Goal: Task Accomplishment & Management: Use online tool/utility

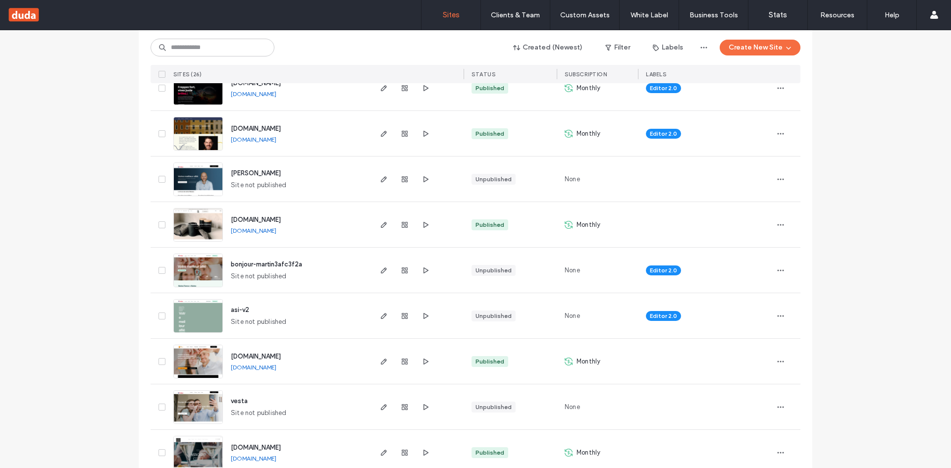
scroll to position [489, 0]
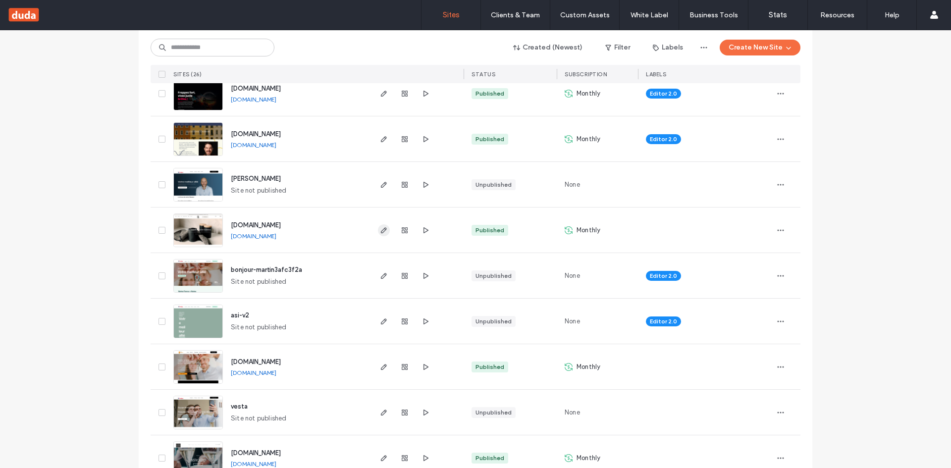
click at [378, 224] on span "button" at bounding box center [384, 230] width 12 height 12
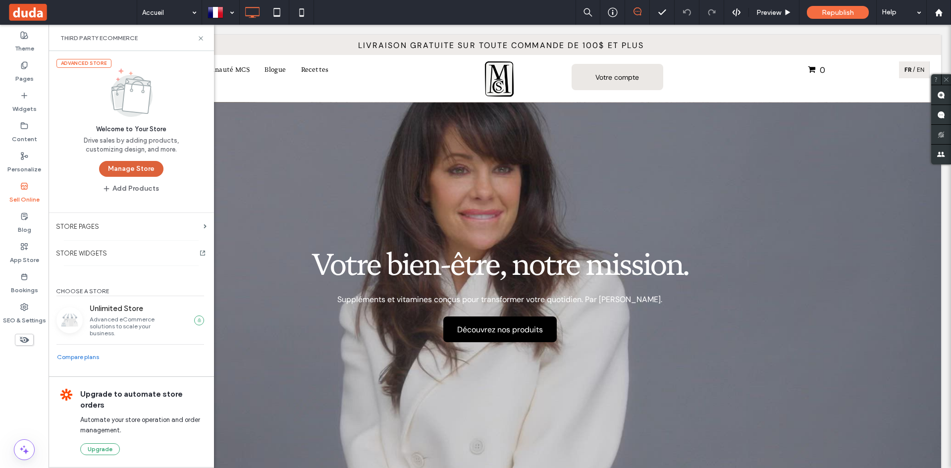
click at [139, 165] on button "Manage Store" at bounding box center [131, 169] width 64 height 16
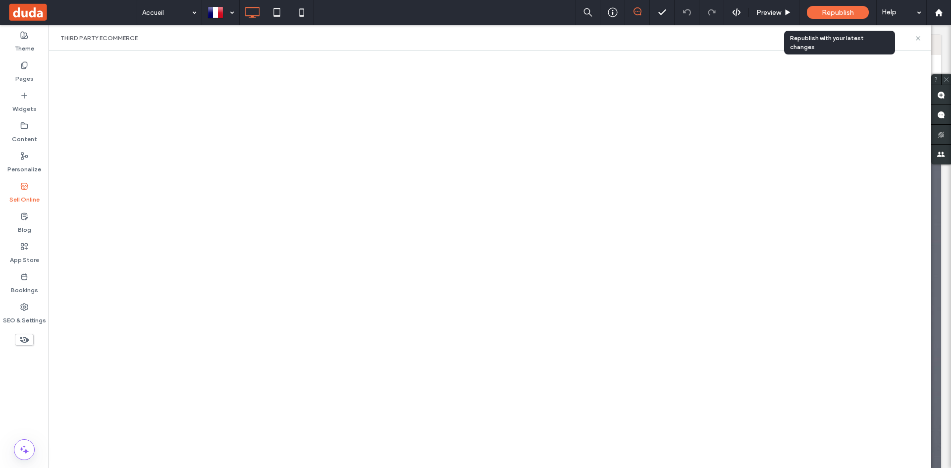
click at [850, 12] on span "Republish" at bounding box center [838, 12] width 32 height 8
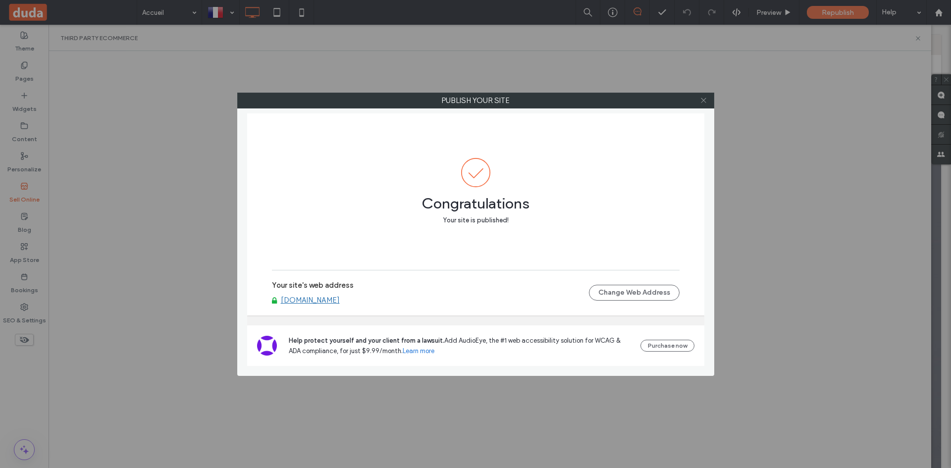
click at [705, 105] on span at bounding box center [703, 100] width 7 height 15
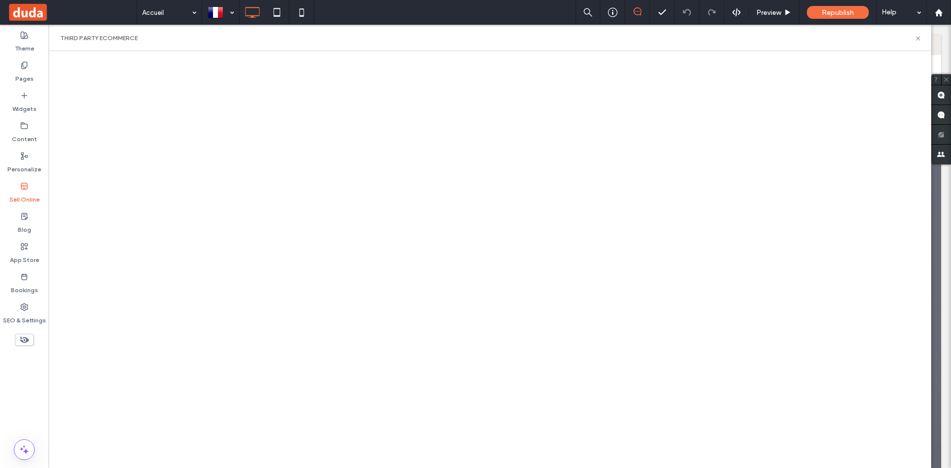
click at [34, 10] on span at bounding box center [71, 12] width 129 height 20
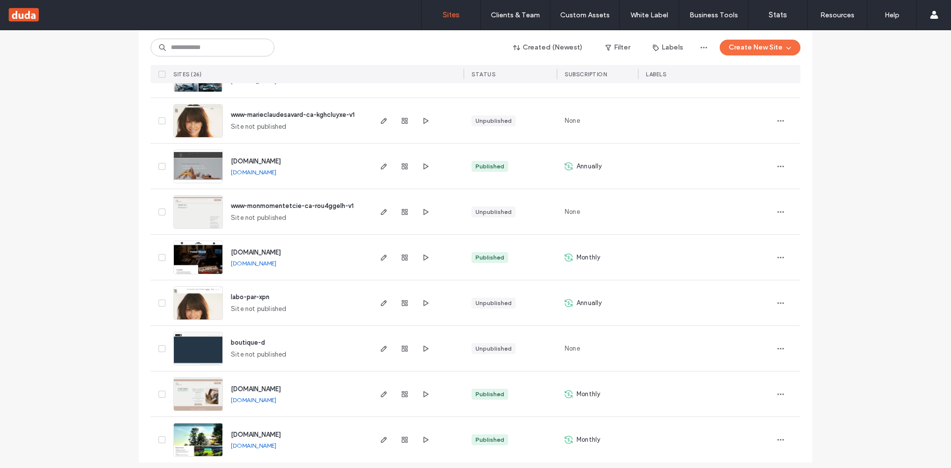
scroll to position [924, 0]
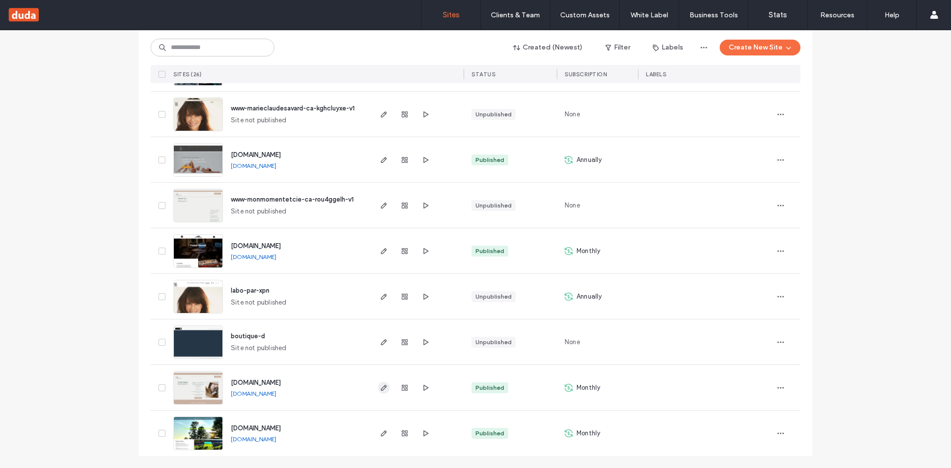
click at [380, 391] on icon "button" at bounding box center [384, 388] width 8 height 8
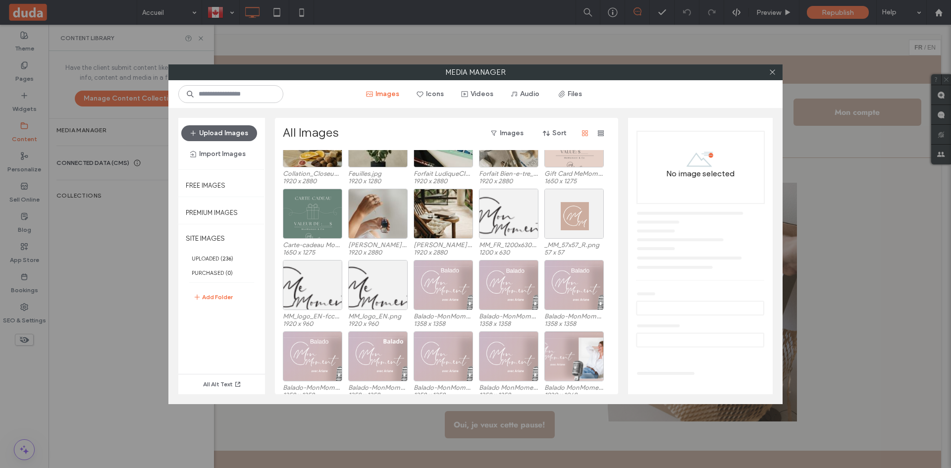
scroll to position [1053, 0]
click at [319, 281] on div "Select" at bounding box center [312, 284] width 59 height 50
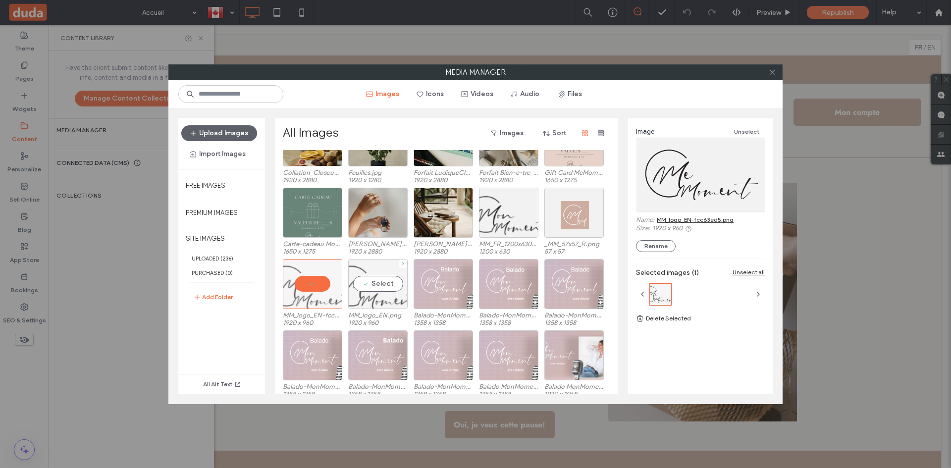
click at [369, 282] on div "Select" at bounding box center [377, 284] width 59 height 50
click at [514, 208] on div "Select" at bounding box center [508, 213] width 59 height 50
click at [704, 218] on link "MM_FR_1200x630_N_tr.png" at bounding box center [694, 219] width 74 height 7
click at [771, 70] on icon at bounding box center [772, 71] width 7 height 7
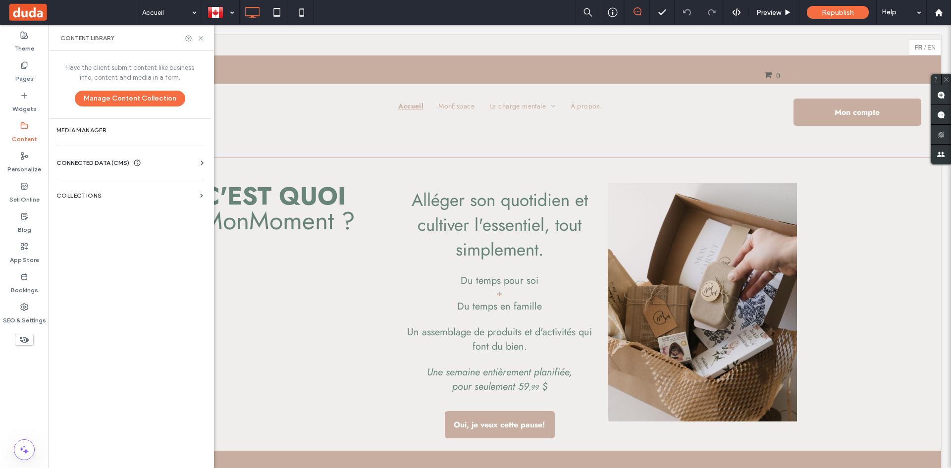
click at [27, 6] on span at bounding box center [71, 12] width 129 height 20
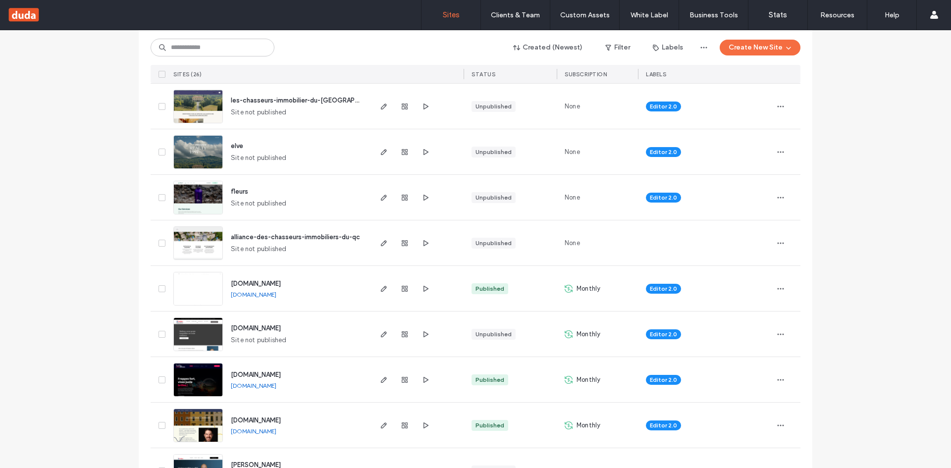
scroll to position [207, 0]
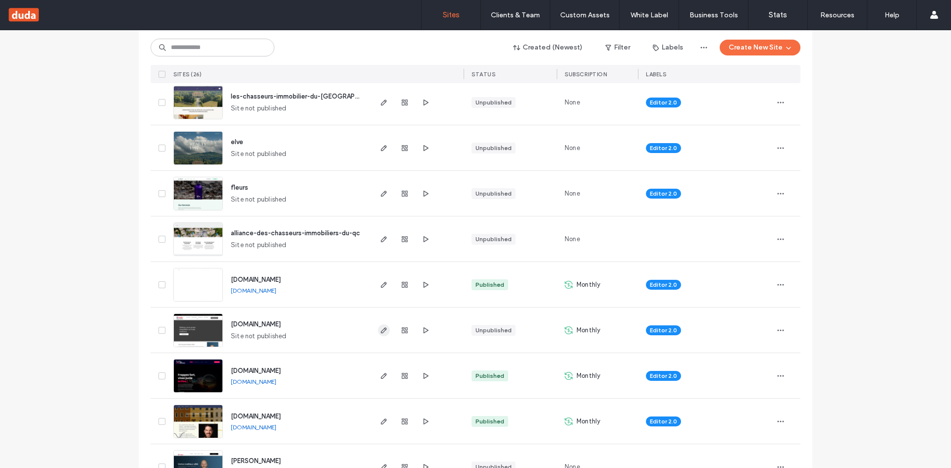
click at [383, 327] on icon "button" at bounding box center [384, 331] width 8 height 8
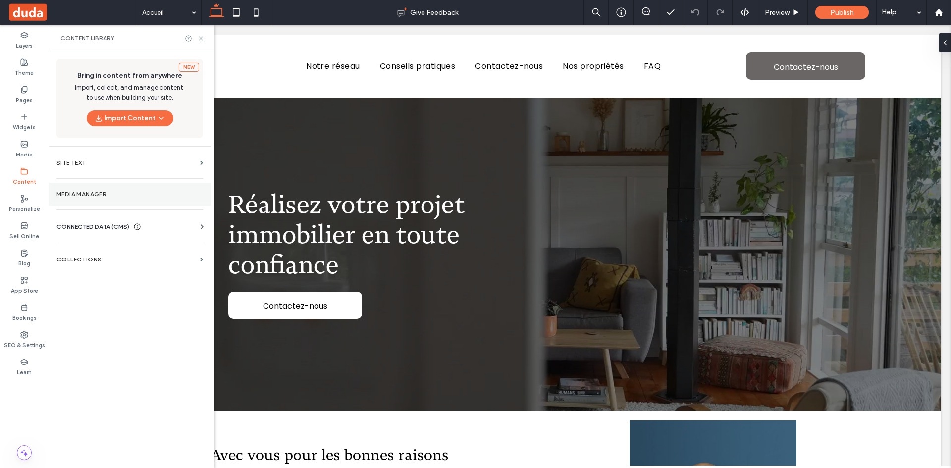
click at [105, 198] on section "Media Manager" at bounding box center [130, 194] width 163 height 23
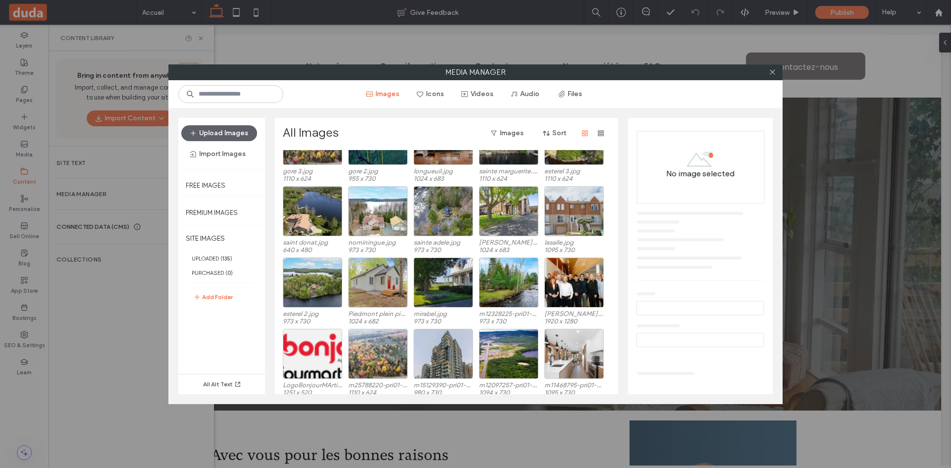
scroll to position [427, 0]
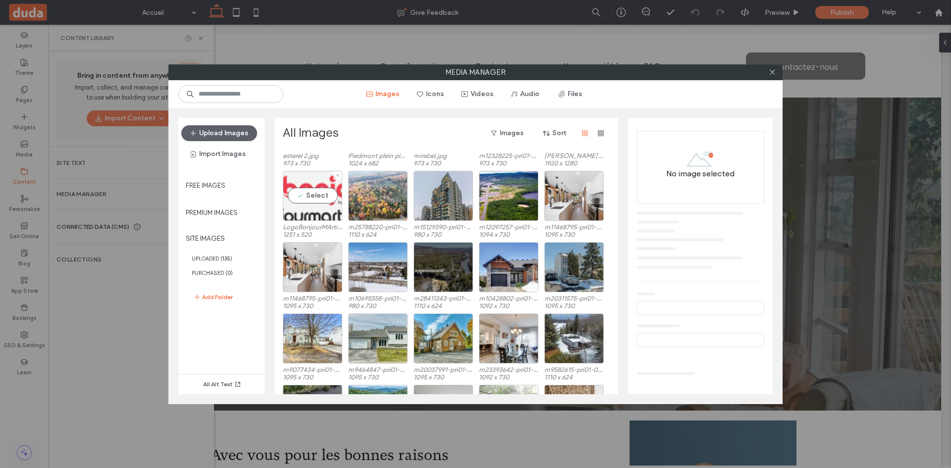
click at [308, 187] on div "Select" at bounding box center [312, 196] width 59 height 50
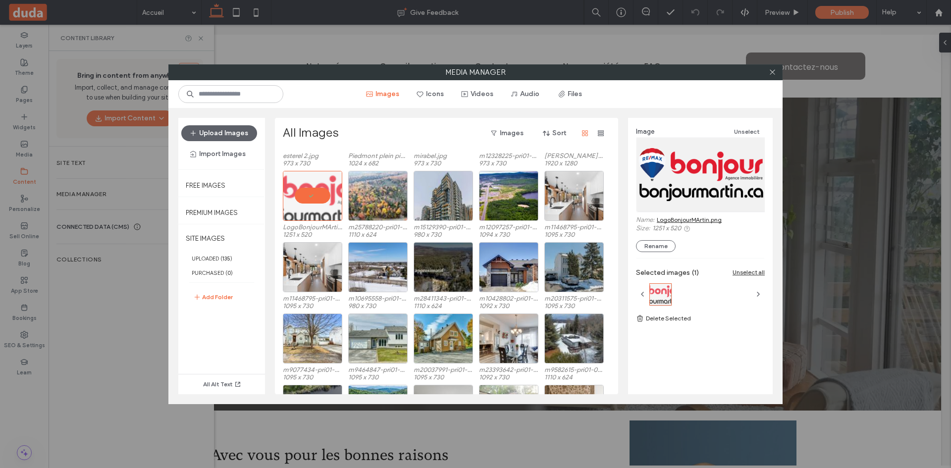
click at [696, 220] on link "LogoBonjourMArtin.png" at bounding box center [689, 219] width 65 height 7
click at [774, 73] on icon at bounding box center [772, 71] width 7 height 7
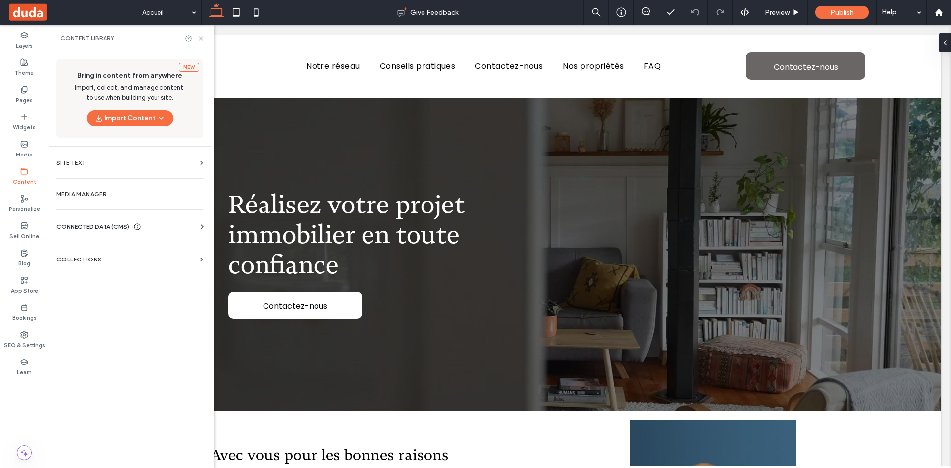
click at [20, 7] on span at bounding box center [71, 12] width 129 height 20
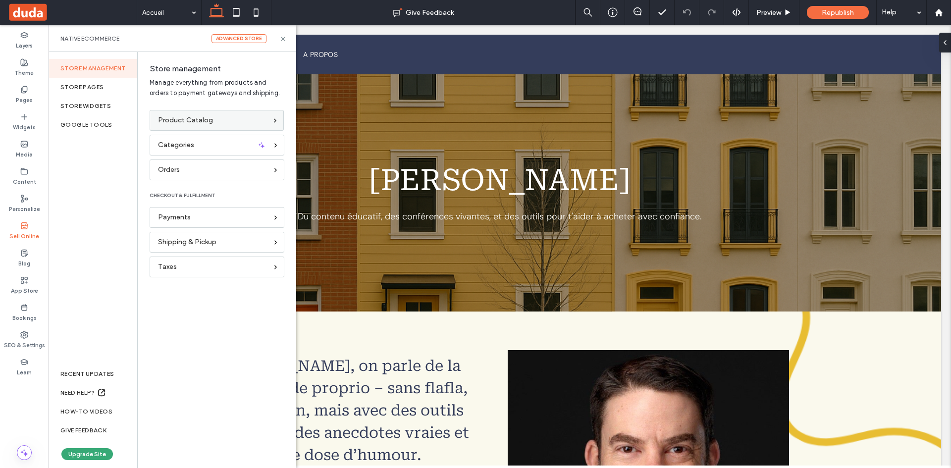
click at [206, 116] on span "Product Catalog" at bounding box center [185, 120] width 55 height 11
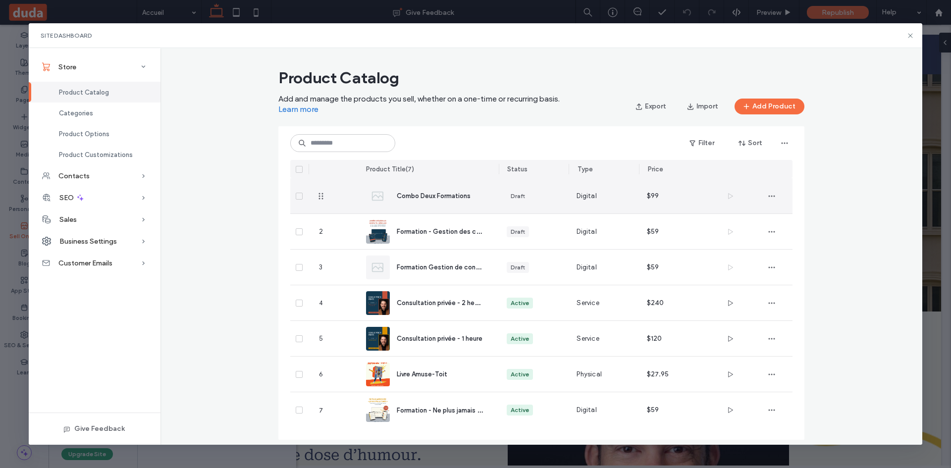
click at [445, 193] on span "Combo Deux Formations" at bounding box center [434, 195] width 74 height 7
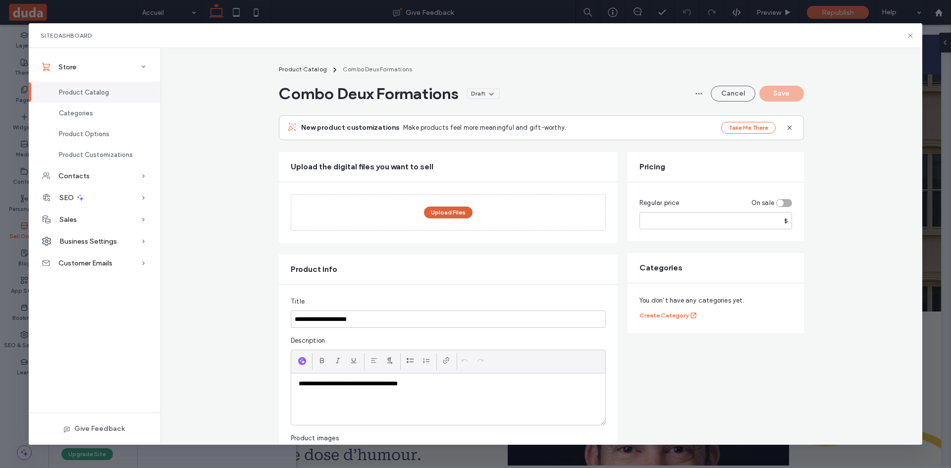
click at [447, 210] on button "Upload Files" at bounding box center [448, 213] width 49 height 12
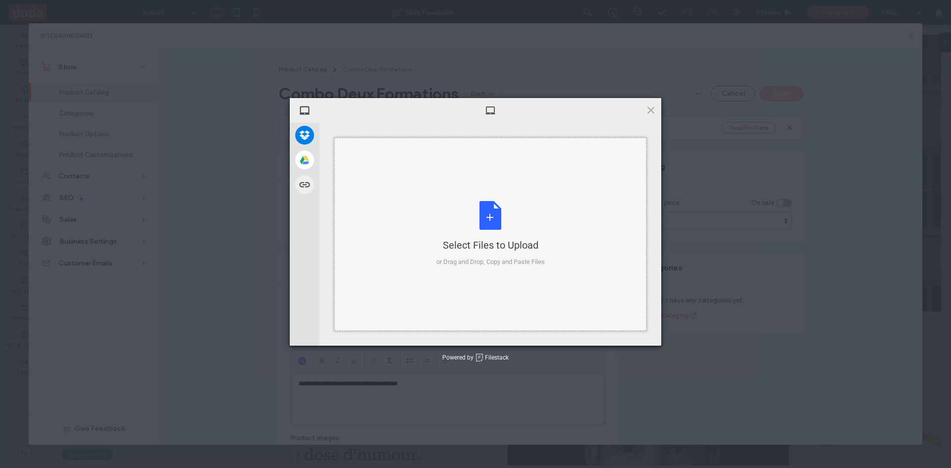
click at [446, 214] on div "Select Files to Upload or Drag and Drop, Copy and Paste Files" at bounding box center [491, 234] width 109 height 66
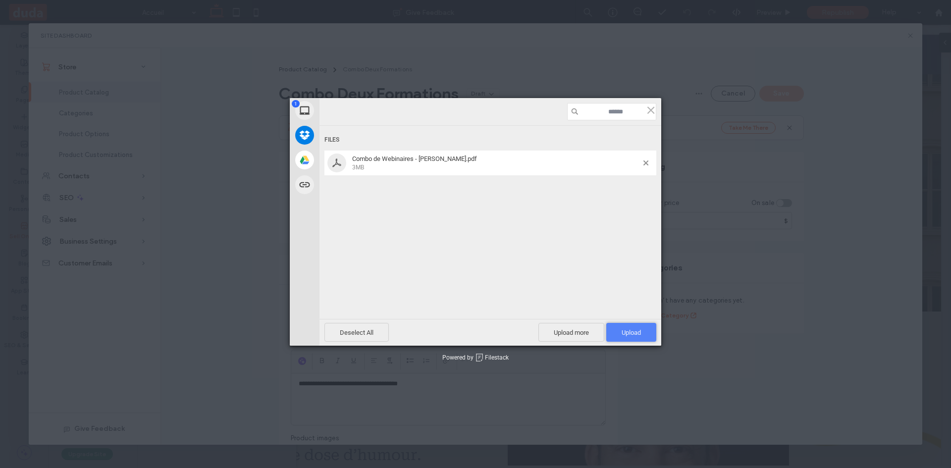
click at [627, 330] on span "Upload 1" at bounding box center [631, 332] width 19 height 7
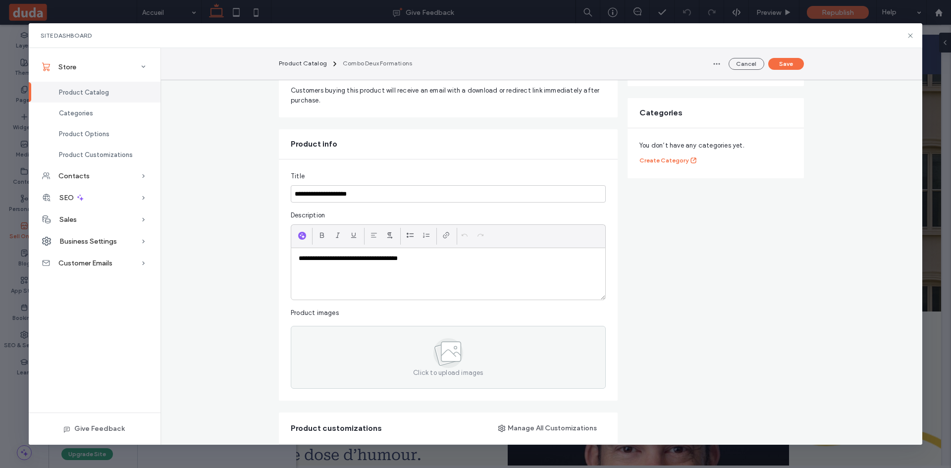
scroll to position [7, 0]
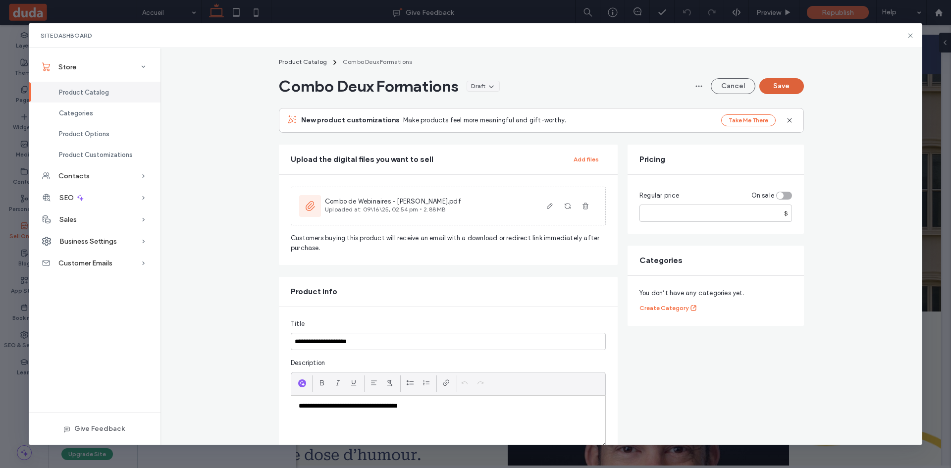
click at [777, 84] on button "Save" at bounding box center [782, 86] width 45 height 16
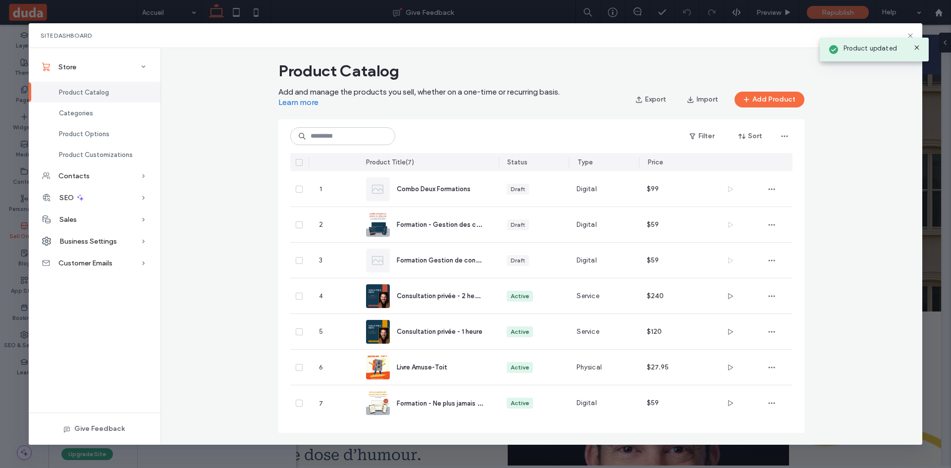
scroll to position [7, 0]
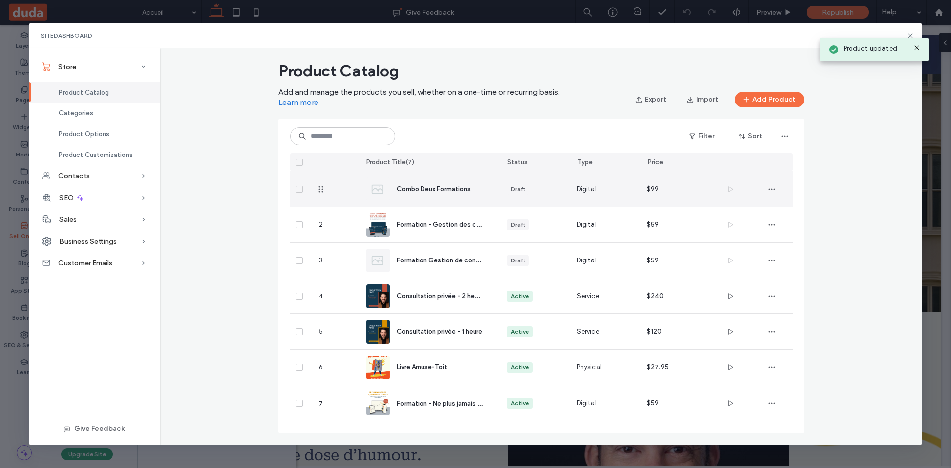
click at [501, 188] on div "Draft" at bounding box center [534, 188] width 70 height 35
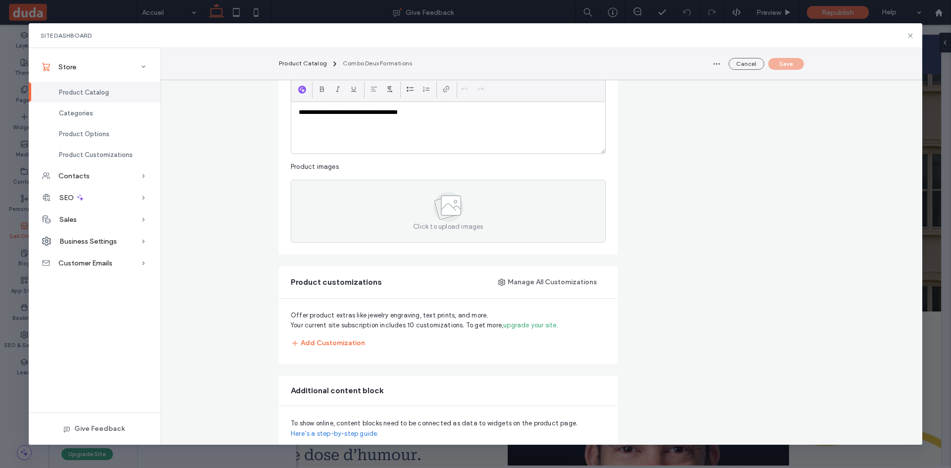
scroll to position [303, 0]
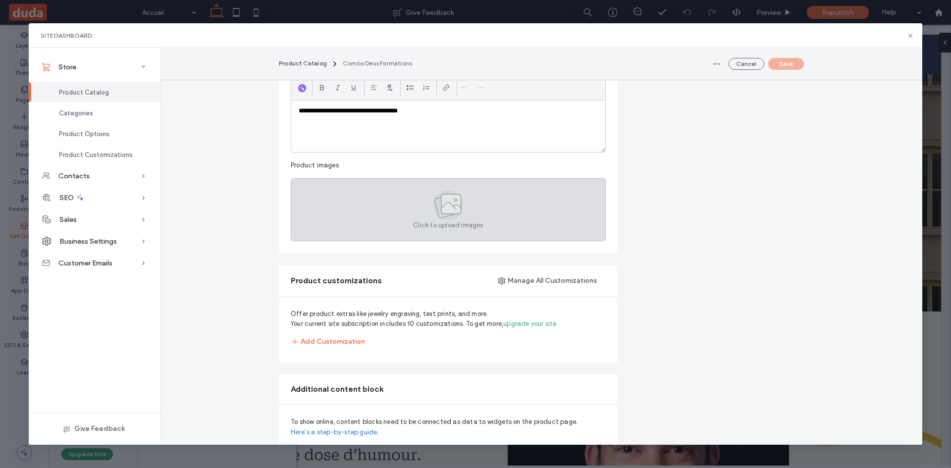
click at [436, 213] on icon at bounding box center [449, 206] width 30 height 30
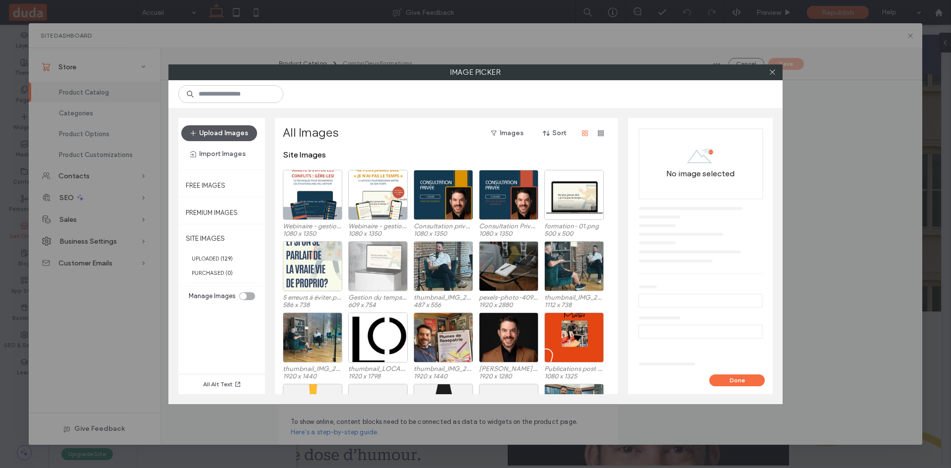
click at [234, 132] on button "Upload Images" at bounding box center [219, 133] width 76 height 16
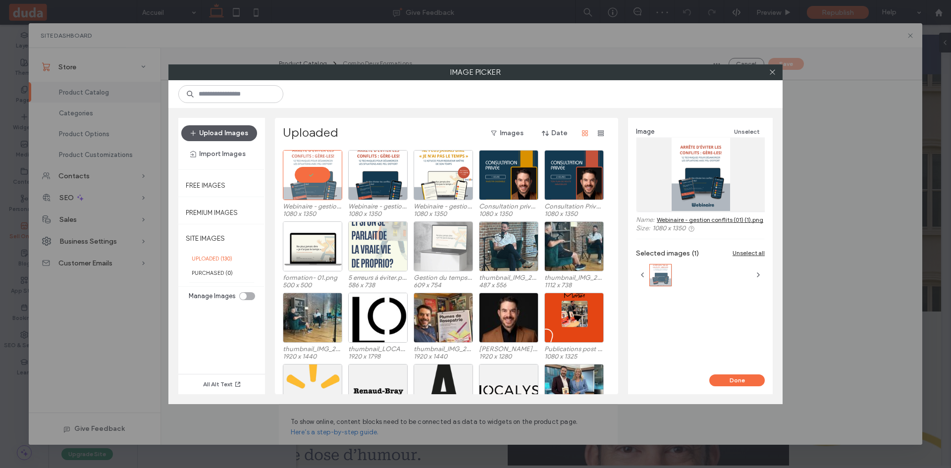
click at [205, 135] on button "Upload Images" at bounding box center [219, 133] width 76 height 16
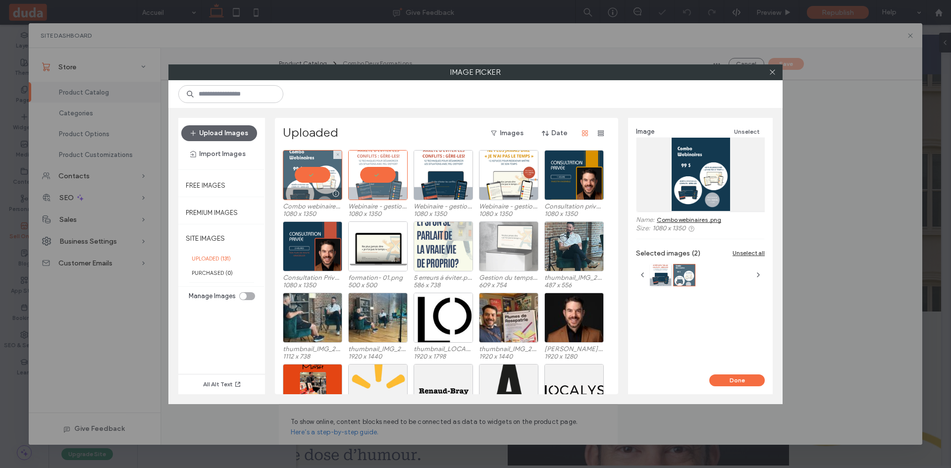
click at [319, 173] on div at bounding box center [312, 175] width 59 height 50
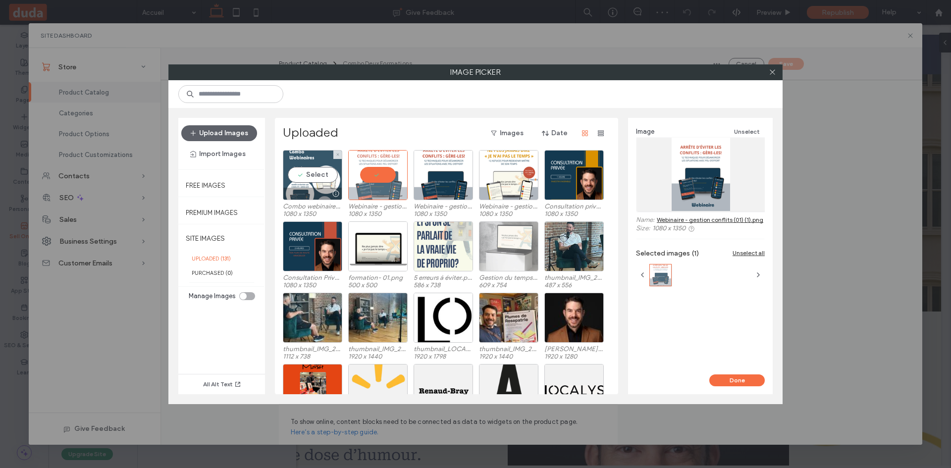
click at [319, 173] on div "Select" at bounding box center [312, 175] width 59 height 50
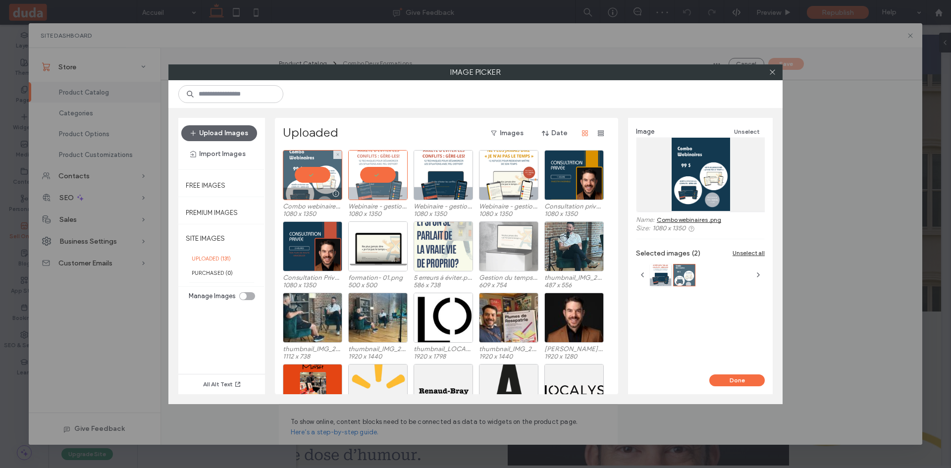
click at [319, 173] on div at bounding box center [312, 175] width 59 height 50
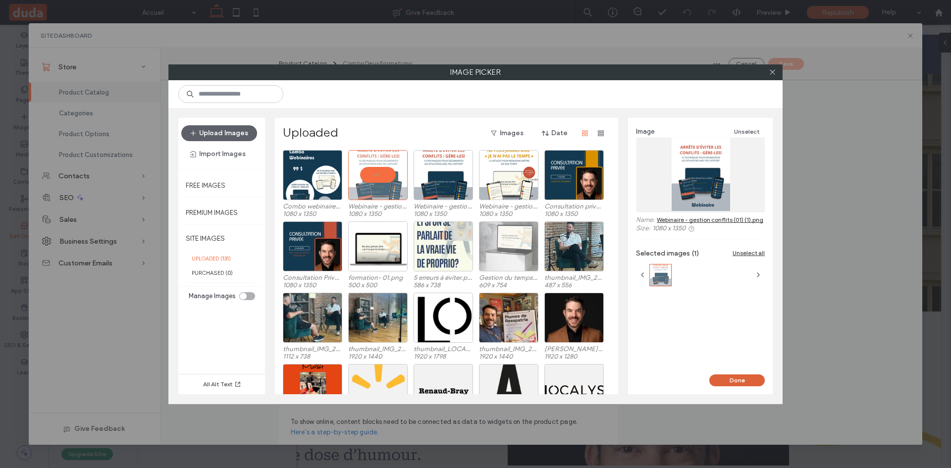
click at [737, 382] on button "Done" at bounding box center [738, 381] width 56 height 12
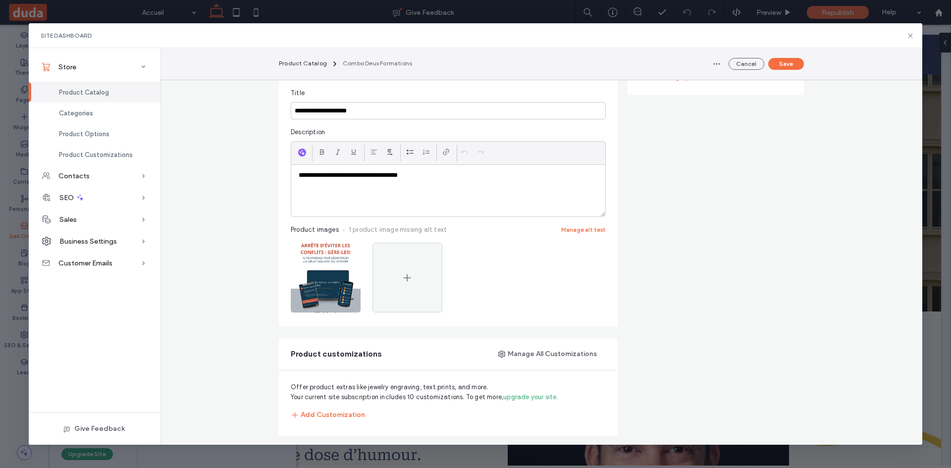
scroll to position [234, 0]
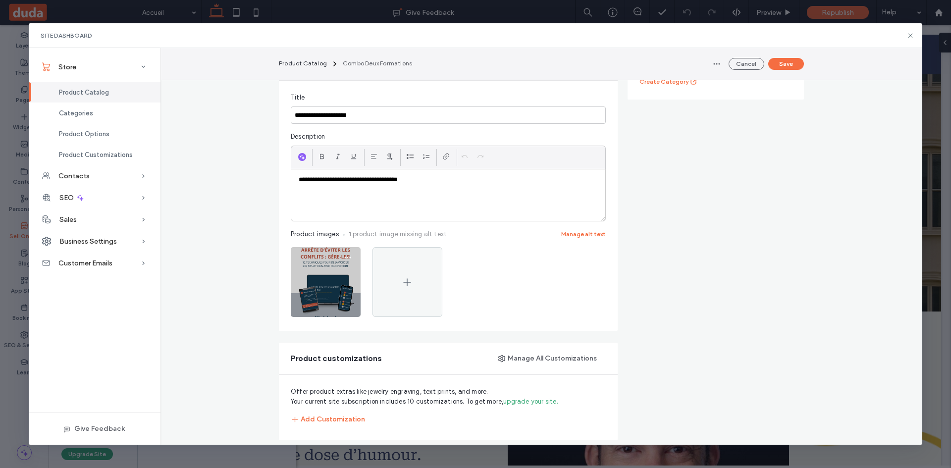
click at [326, 268] on img at bounding box center [326, 282] width 70 height 70
click at [342, 256] on span "button" at bounding box center [348, 258] width 16 height 16
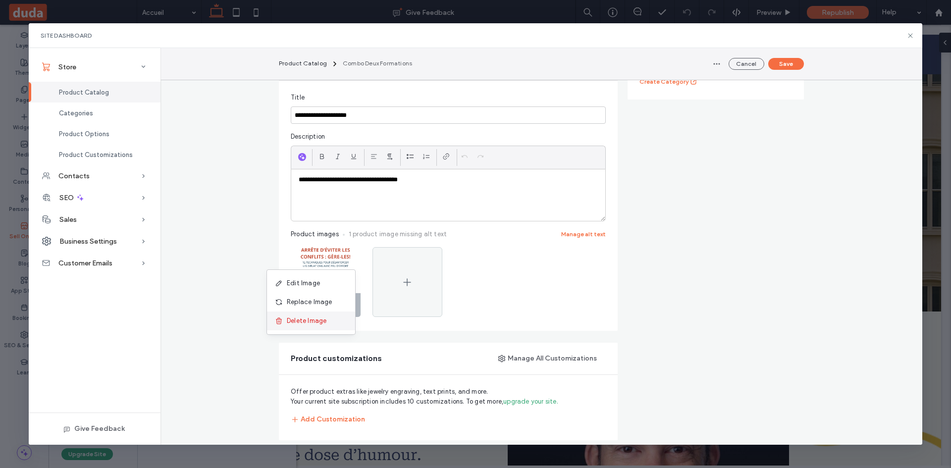
click at [327, 322] on div "Delete Image" at bounding box center [311, 321] width 88 height 19
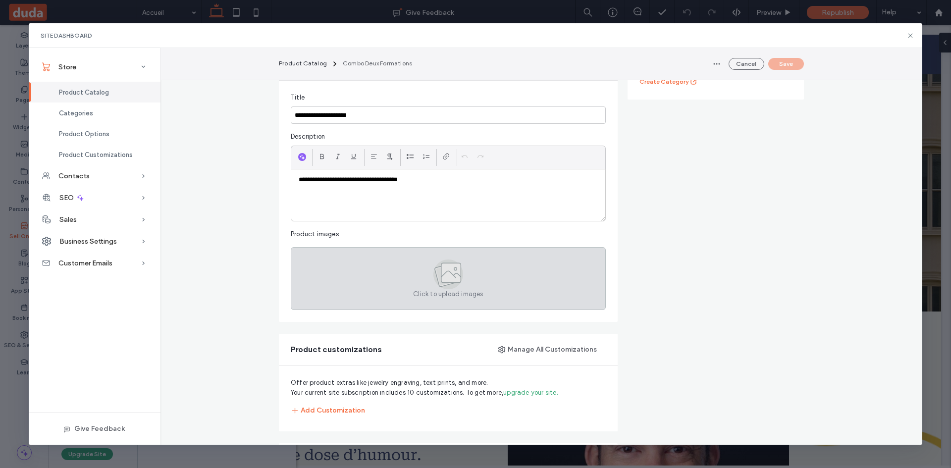
click at [441, 261] on icon at bounding box center [449, 275] width 30 height 30
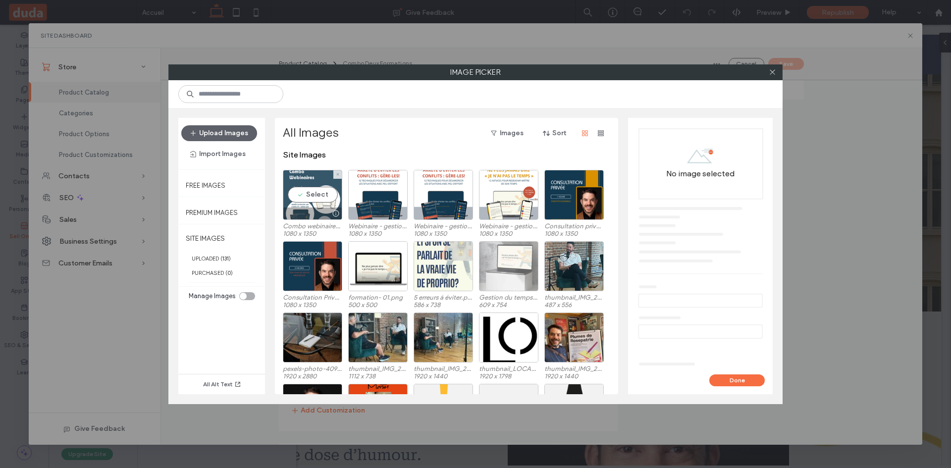
click at [309, 189] on div "Select" at bounding box center [312, 195] width 59 height 50
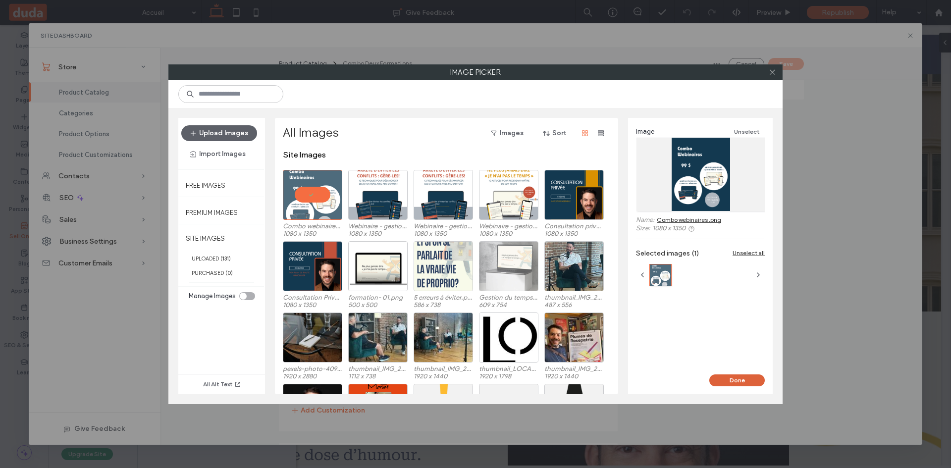
click at [746, 382] on button "Done" at bounding box center [738, 381] width 56 height 12
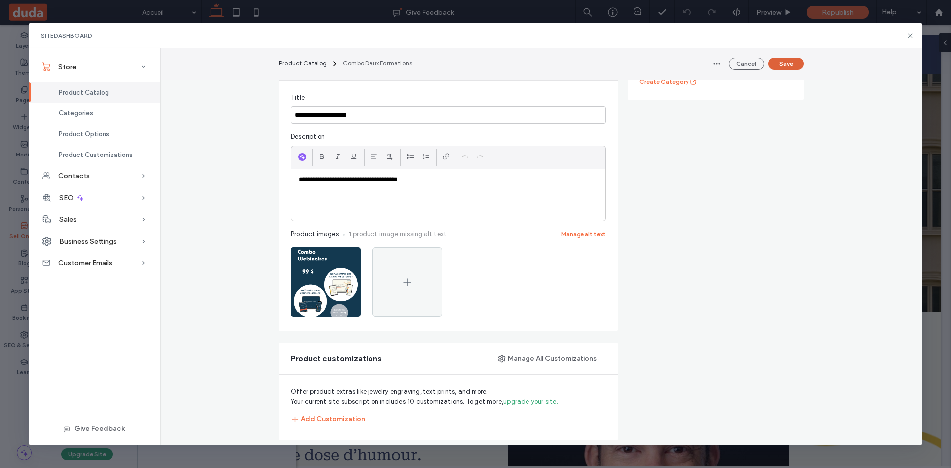
click at [785, 62] on button "Save" at bounding box center [787, 64] width 36 height 12
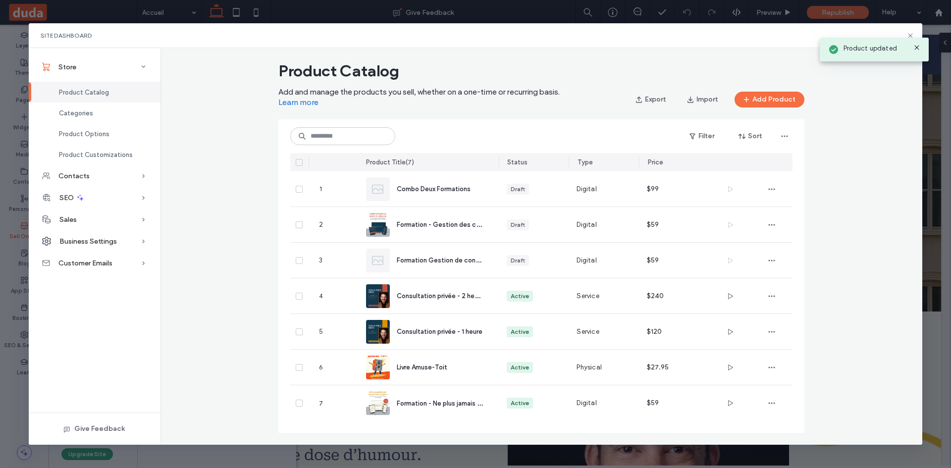
scroll to position [7, 0]
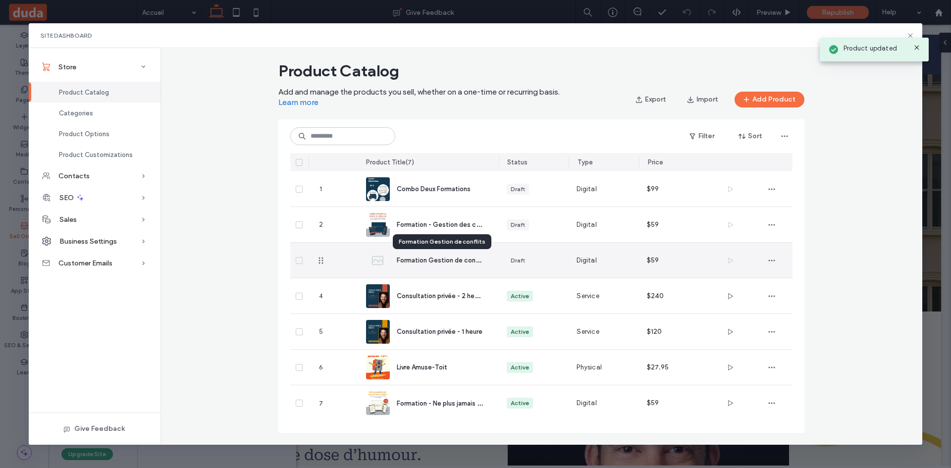
click at [479, 260] on span "Formation Gestion de conflits" at bounding box center [442, 259] width 91 height 9
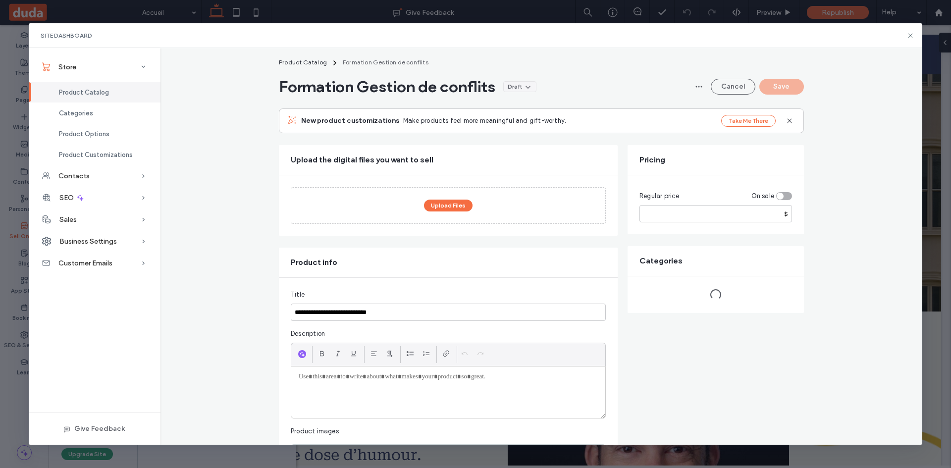
scroll to position [0, 0]
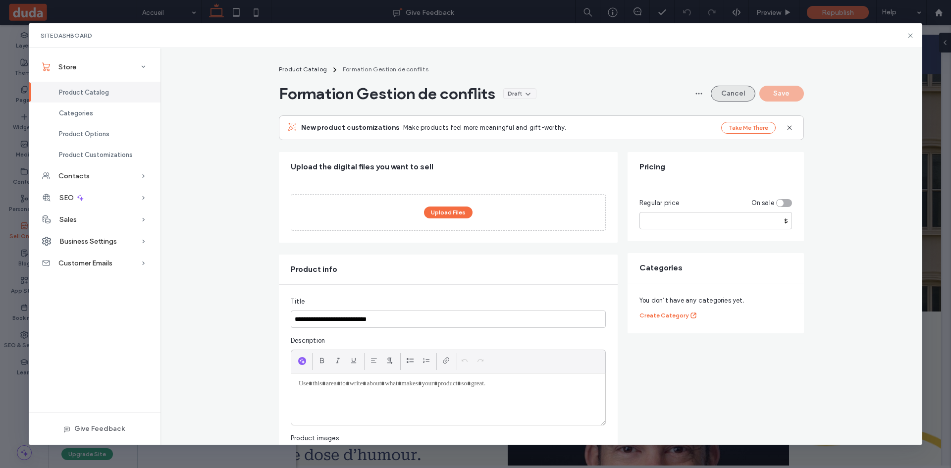
click at [723, 91] on button "Cancel" at bounding box center [733, 94] width 45 height 16
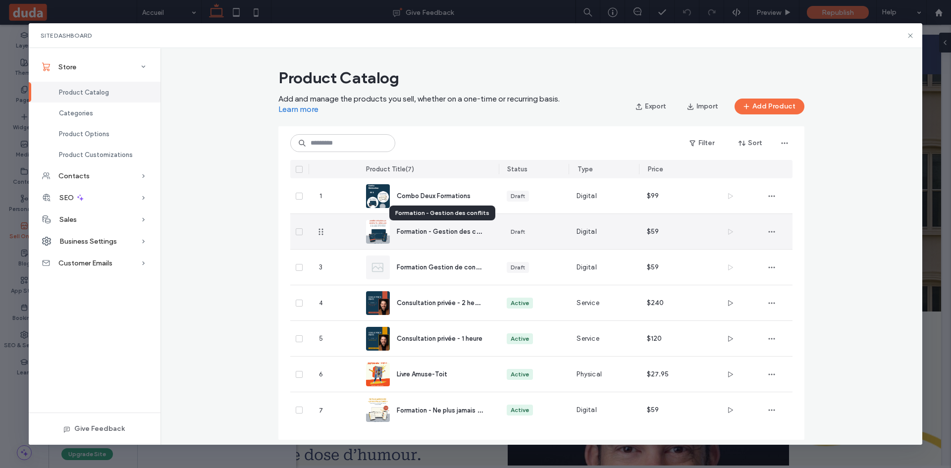
click at [438, 229] on span "Formation - Gestion des conflits" at bounding box center [446, 230] width 99 height 9
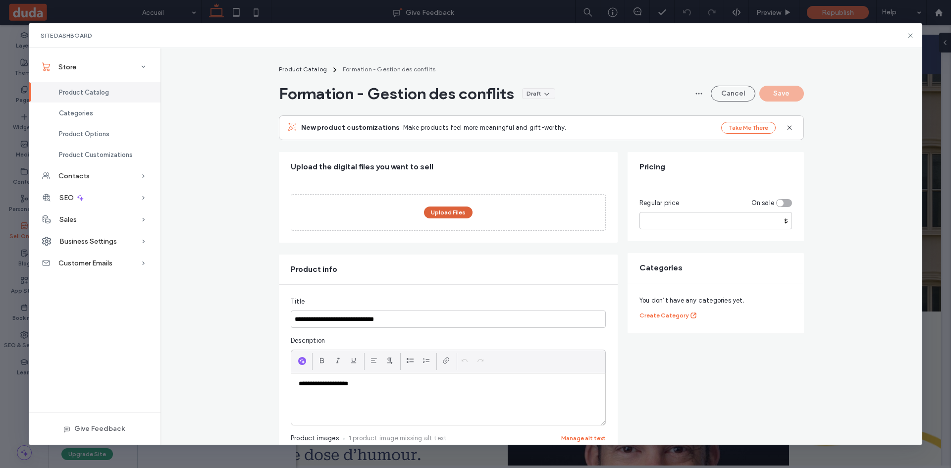
click at [463, 211] on button "Upload Files" at bounding box center [448, 213] width 49 height 12
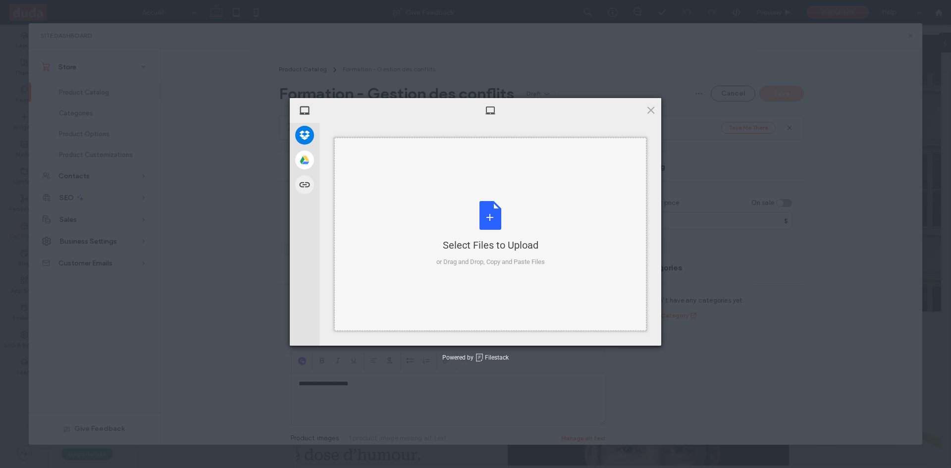
click at [480, 229] on div "Select Files to Upload or Drag and Drop, Copy and Paste Files" at bounding box center [491, 234] width 109 height 66
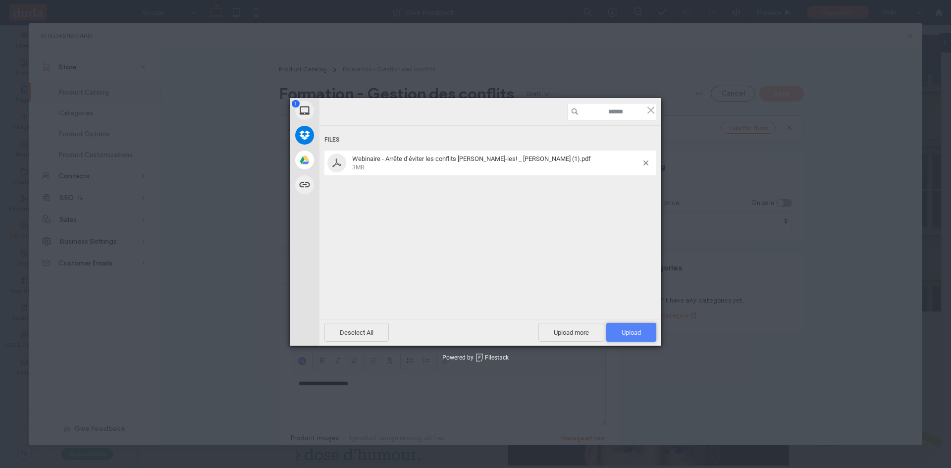
click at [627, 329] on span "Upload 1" at bounding box center [631, 332] width 19 height 7
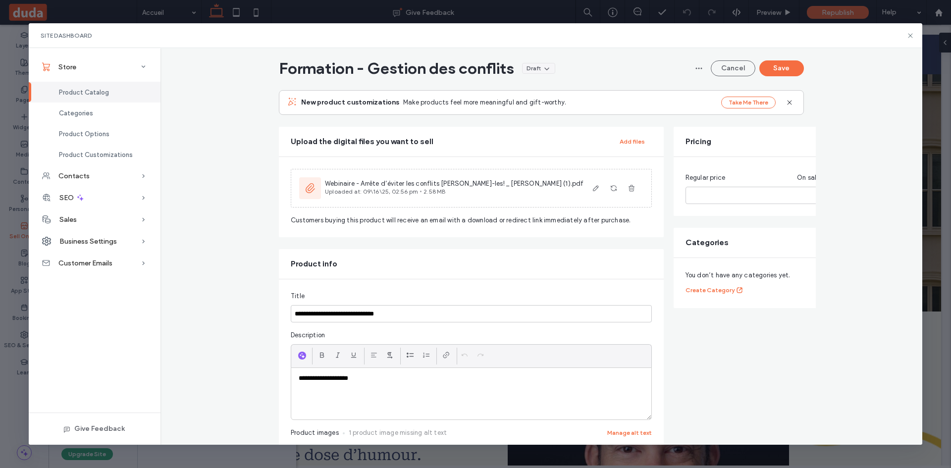
scroll to position [26, 0]
click at [783, 68] on button "Save" at bounding box center [782, 68] width 45 height 16
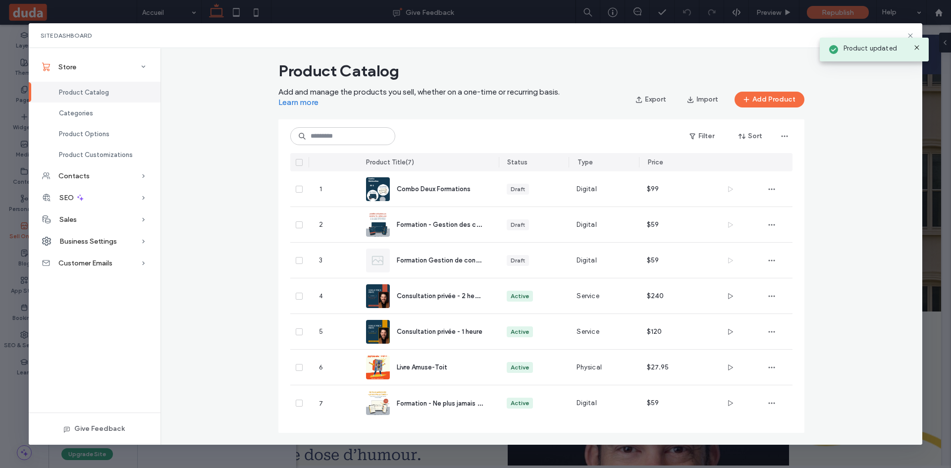
scroll to position [7, 0]
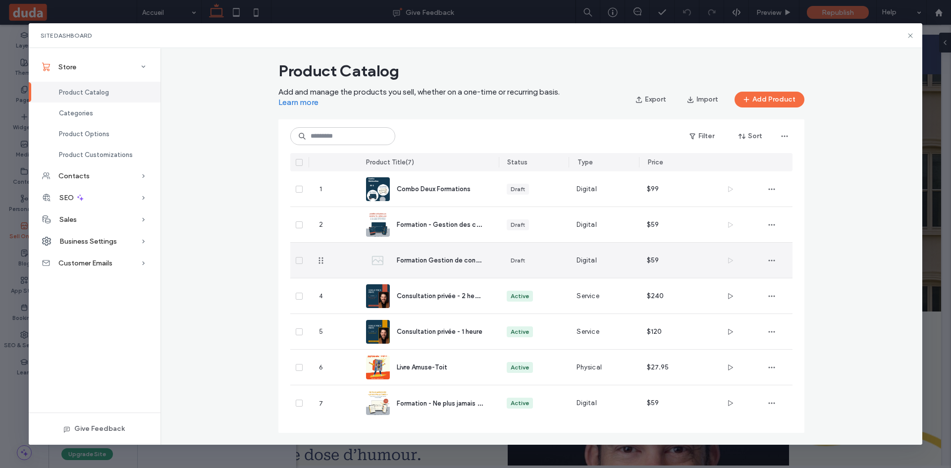
click at [456, 266] on div "Formation Gestion de conflits" at bounding box center [428, 260] width 125 height 35
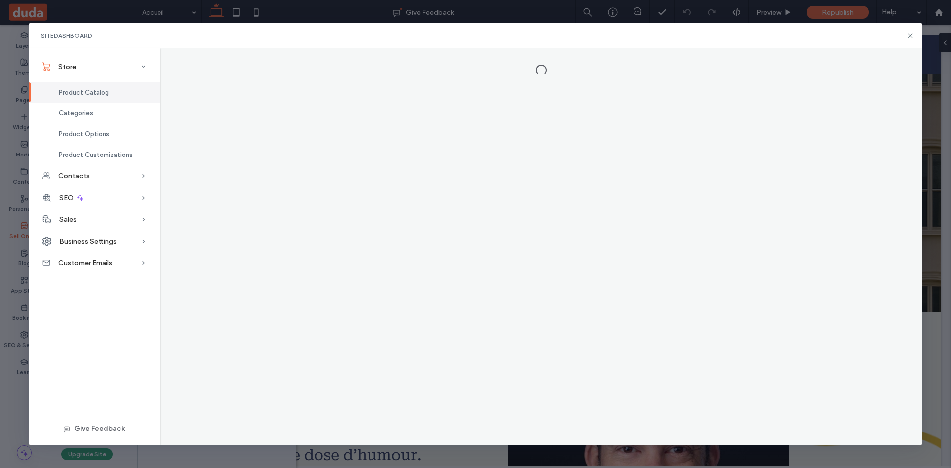
scroll to position [0, 0]
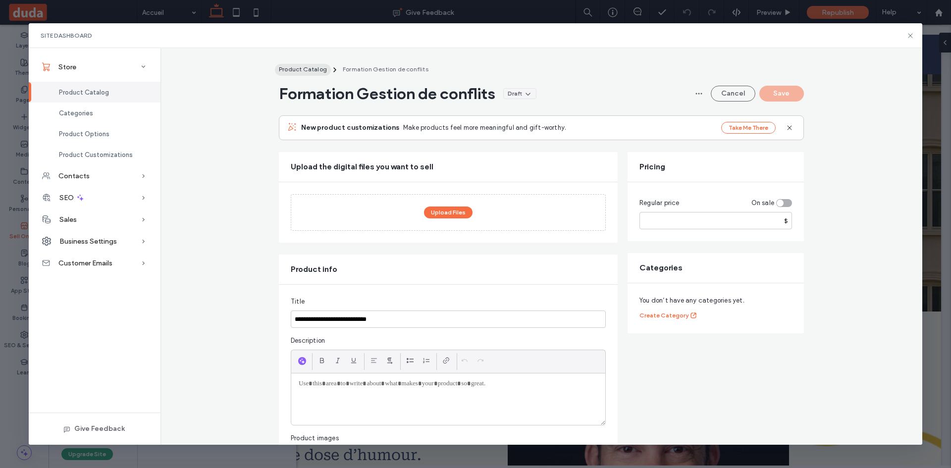
click at [315, 74] on button "Product Catalog" at bounding box center [303, 70] width 56 height 12
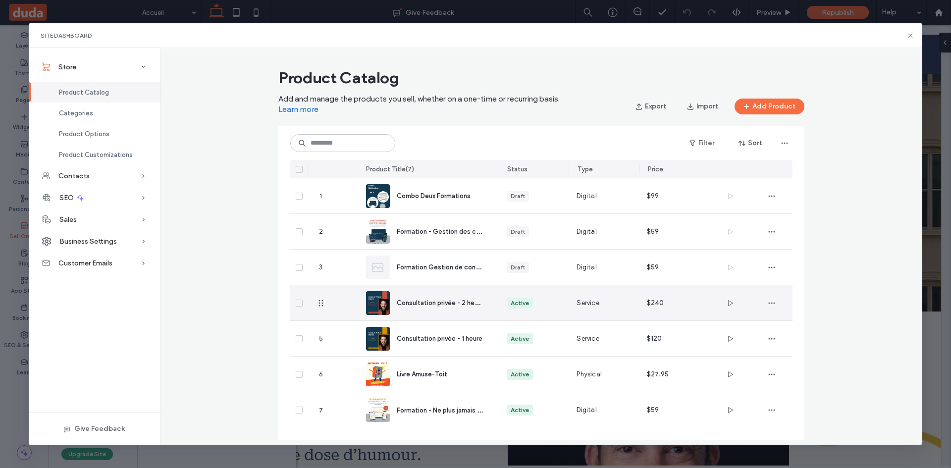
scroll to position [7, 0]
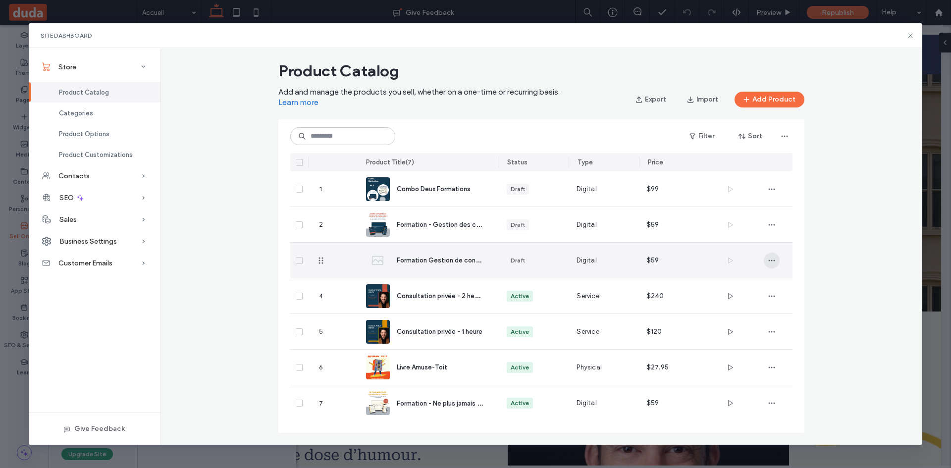
click at [772, 262] on icon "button" at bounding box center [772, 261] width 8 height 8
click at [778, 299] on div "Delete Product" at bounding box center [809, 305] width 88 height 19
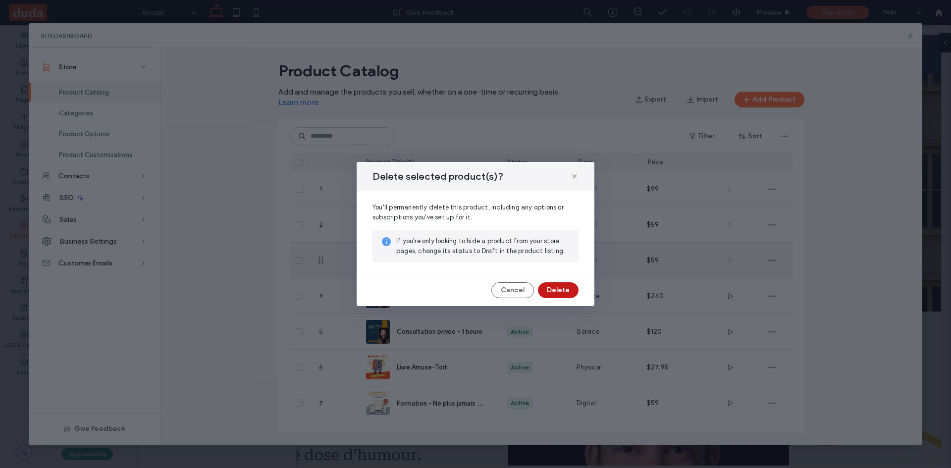
click at [550, 284] on button "Delete" at bounding box center [558, 290] width 41 height 16
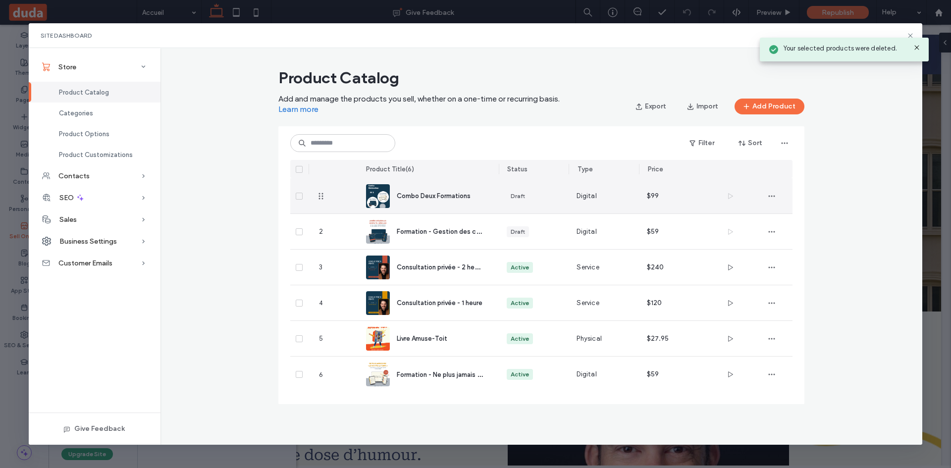
scroll to position [0, 0]
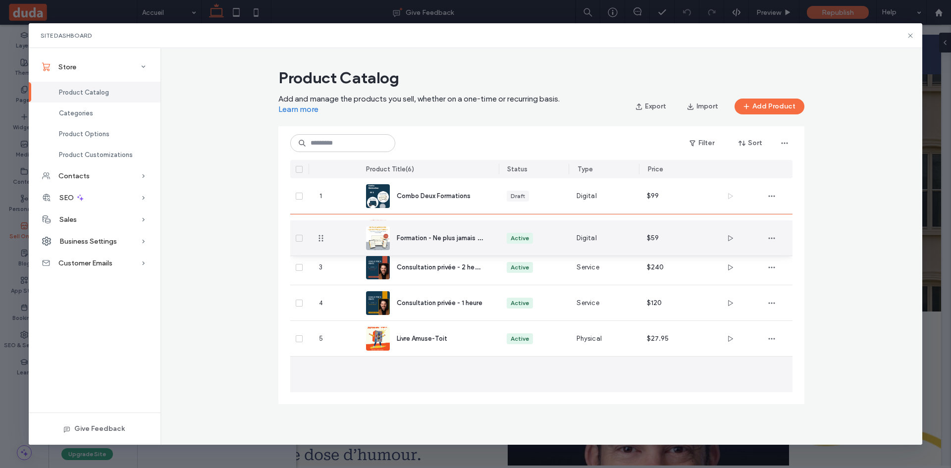
drag, startPoint x: 318, startPoint y: 375, endPoint x: 334, endPoint y: 238, distance: 137.7
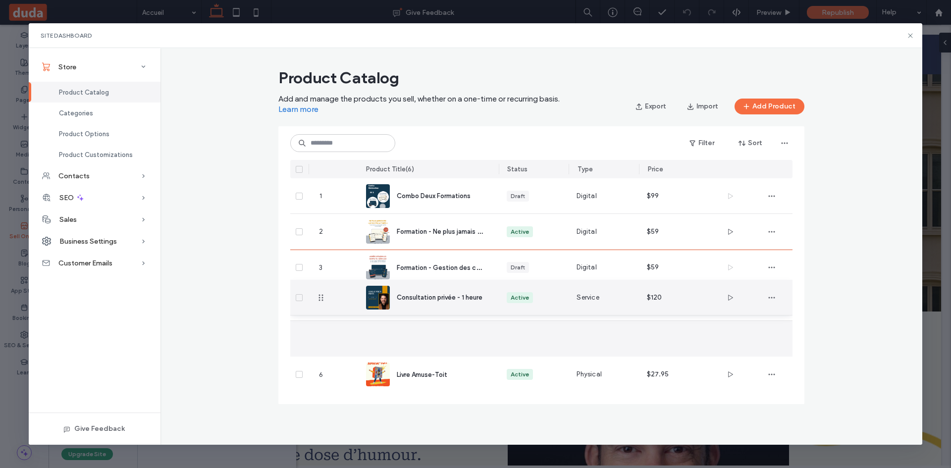
drag, startPoint x: 328, startPoint y: 333, endPoint x: 331, endPoint y: 294, distance: 39.3
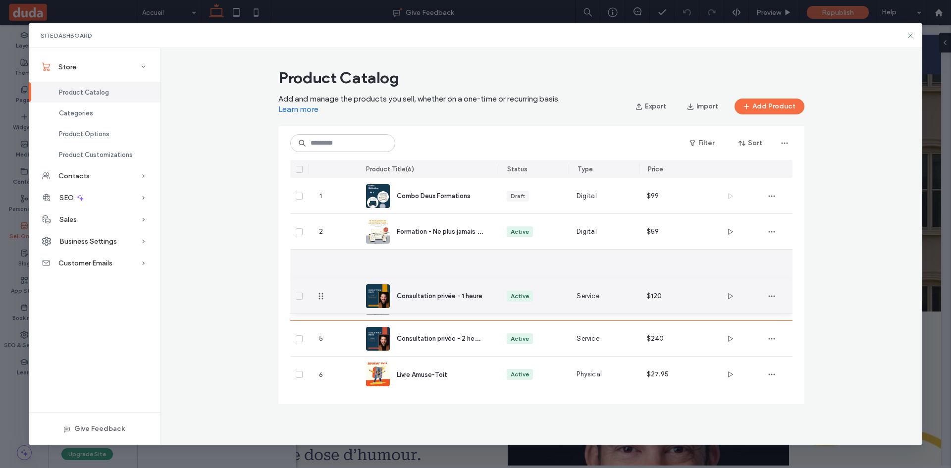
drag, startPoint x: 330, startPoint y: 267, endPoint x: 332, endPoint y: 296, distance: 29.8
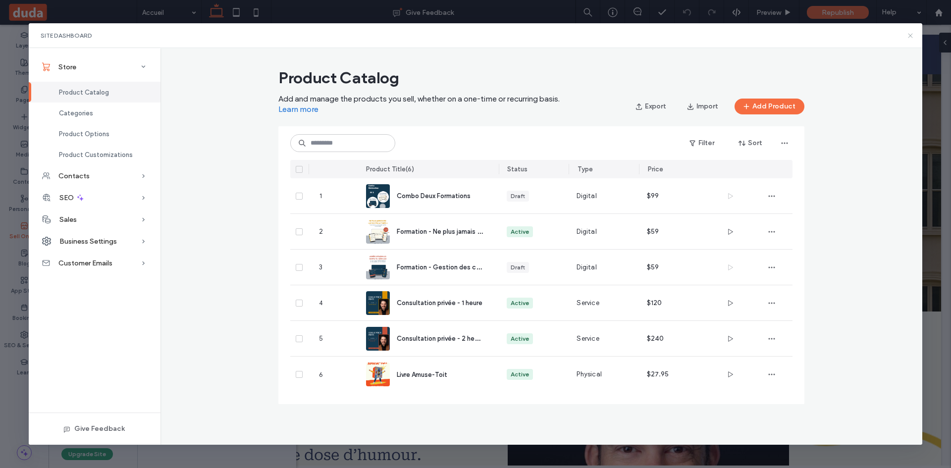
click at [909, 39] on icon at bounding box center [911, 36] width 8 height 8
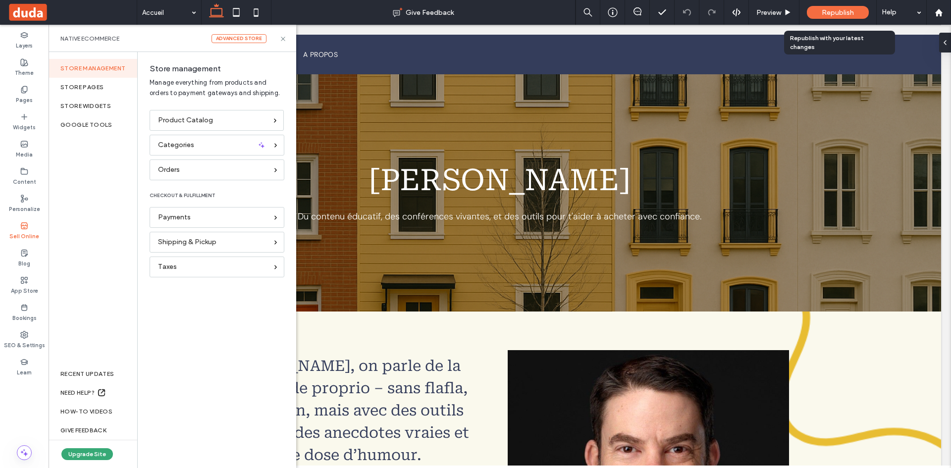
click at [857, 15] on div "Republish" at bounding box center [838, 12] width 62 height 13
